Goal: Information Seeking & Learning: Learn about a topic

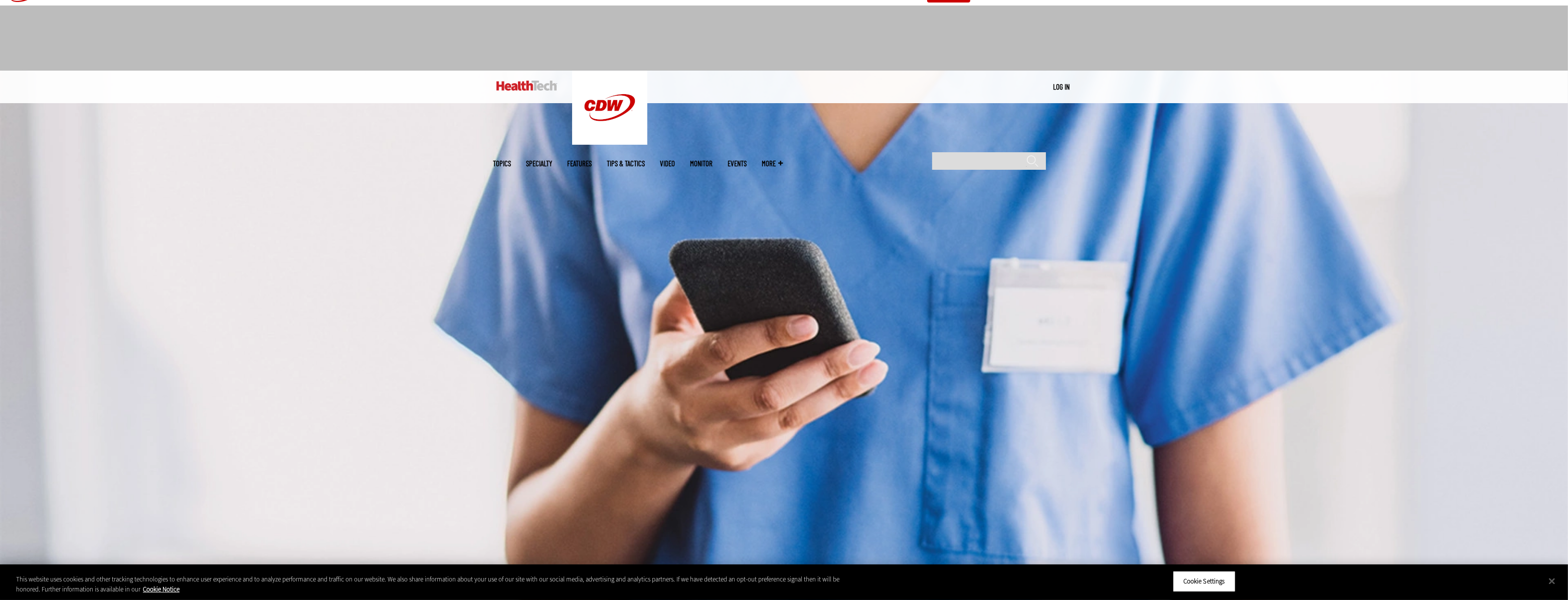
scroll to position [19, 0]
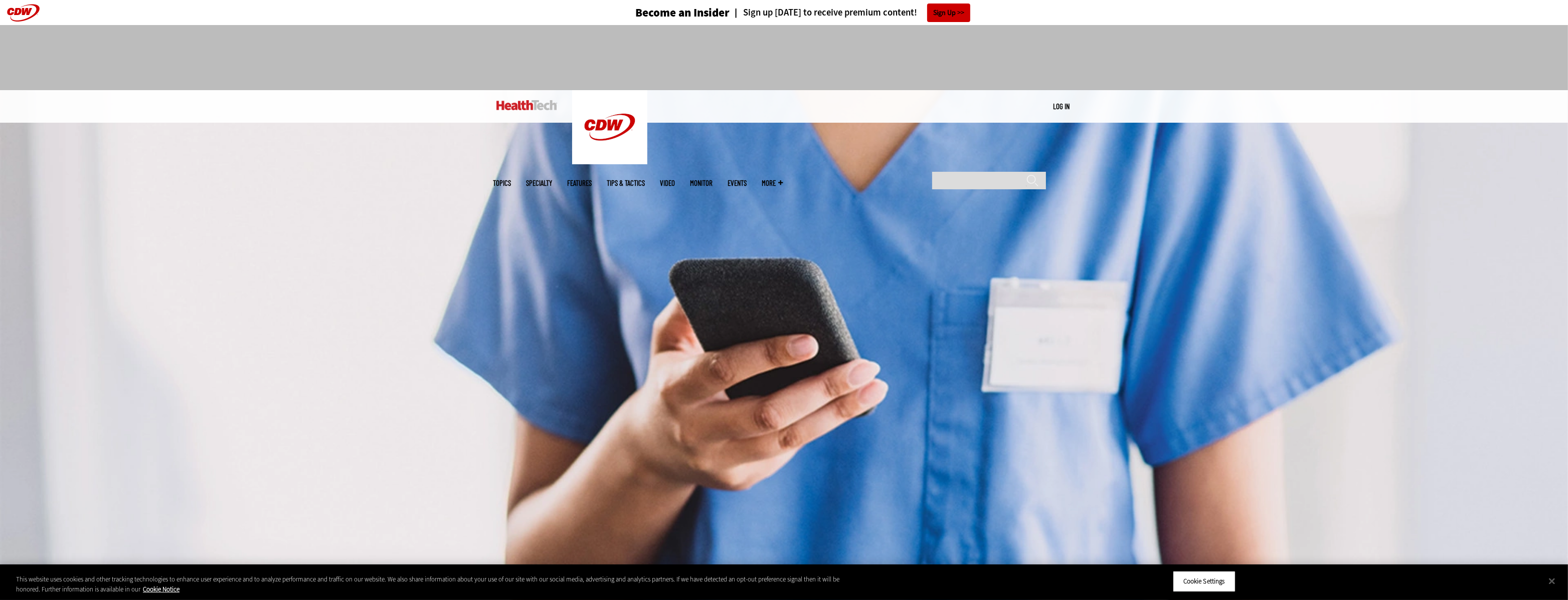
click at [402, 117] on div "MENU Log in Mobile menu Topics Artificial Intelligence Cloud Data Analytics Dat…" at bounding box center [784, 107] width 1568 height 33
click at [360, 83] on div at bounding box center [784, 57] width 1568 height 65
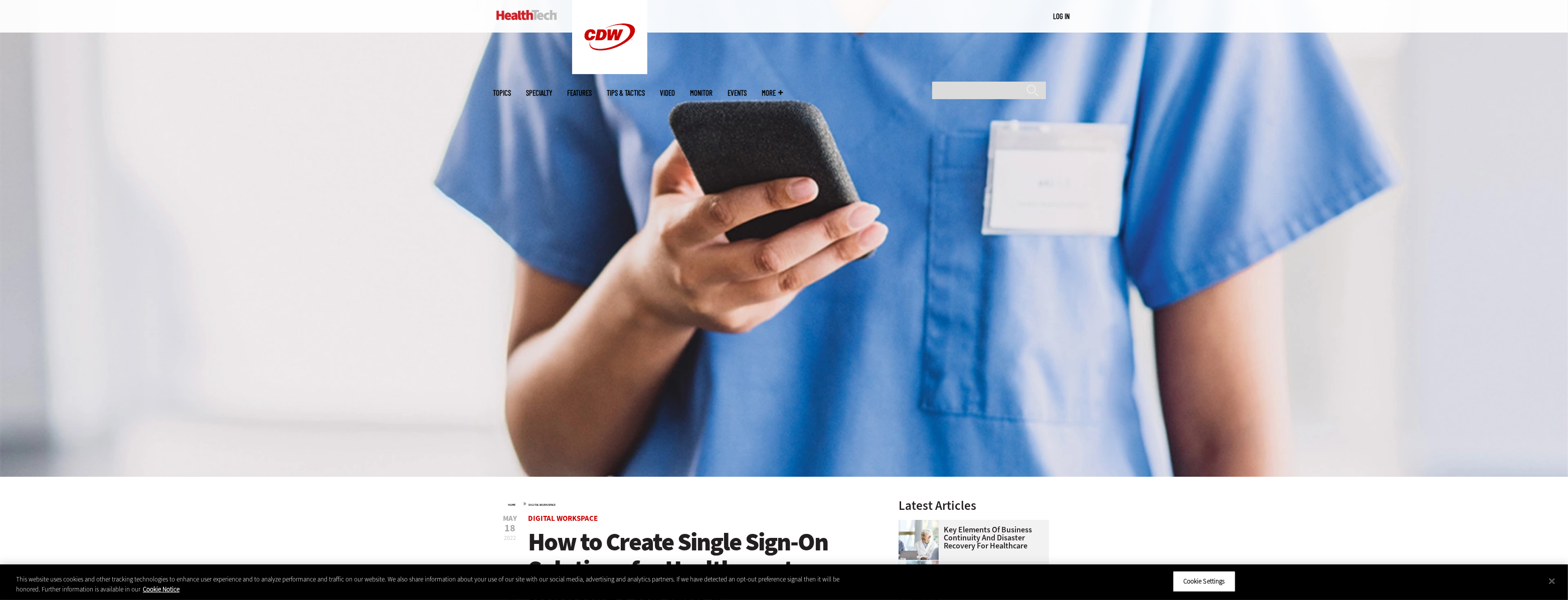
scroll to position [144, 0]
